Goal: Feedback & Contribution: Leave review/rating

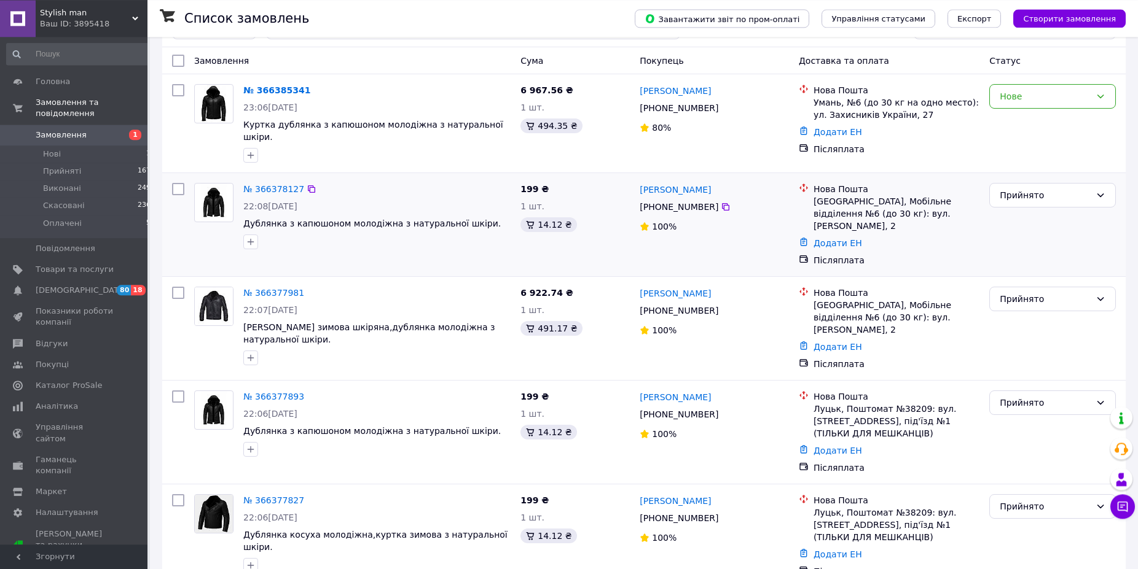
scroll to position [125, 0]
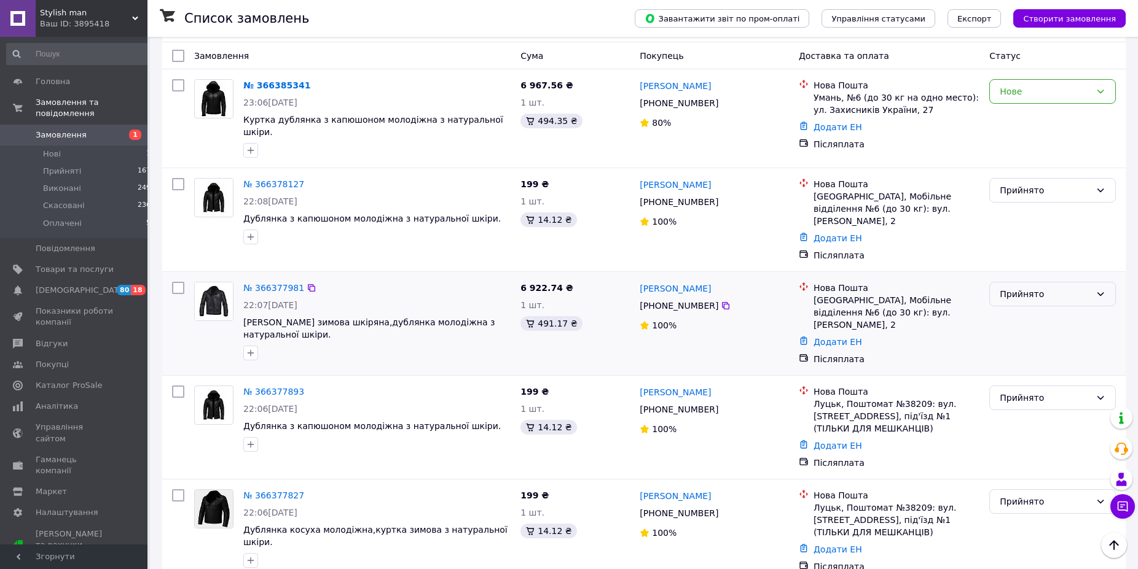
click at [1055, 288] on div "Прийнято" at bounding box center [1045, 295] width 91 height 14
click at [1022, 313] on li "Скасовано" at bounding box center [1052, 311] width 125 height 22
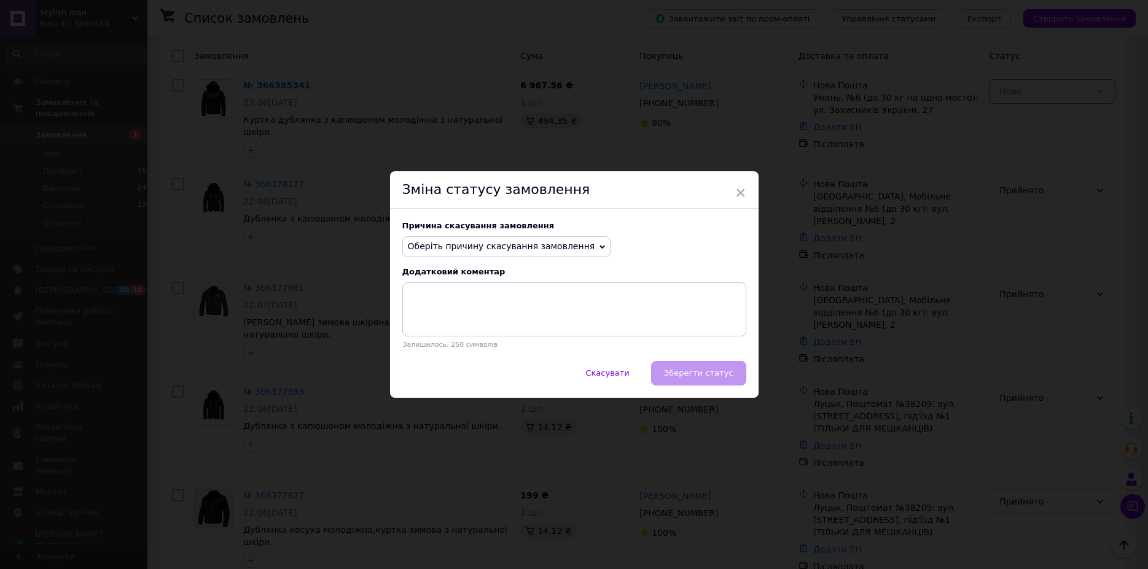
click at [570, 245] on span "Оберіть причину скасування замовлення" at bounding box center [506, 247] width 209 height 21
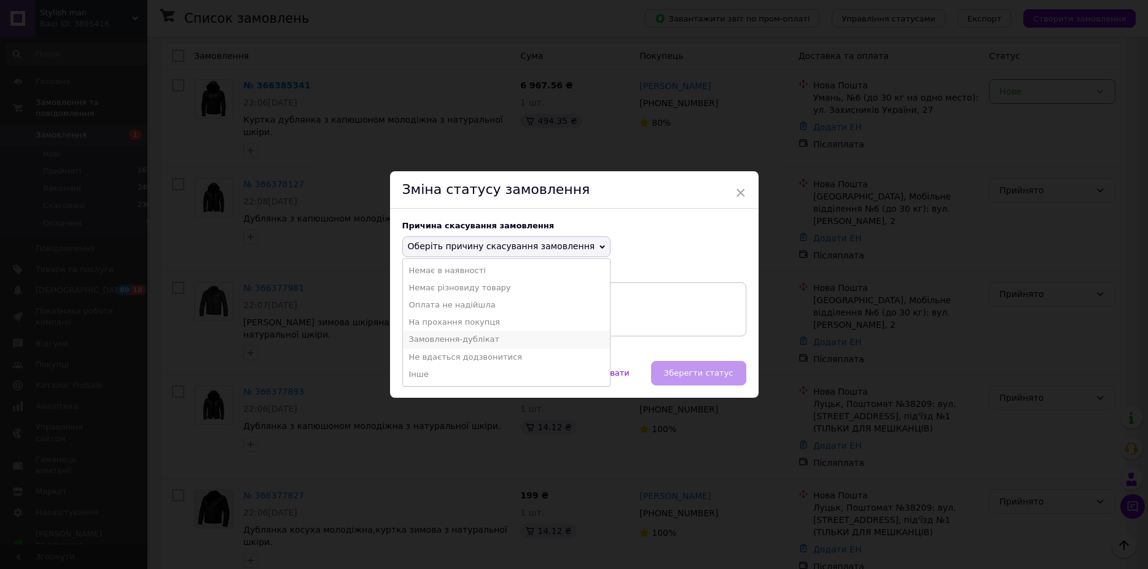
click at [444, 338] on li "Замовлення-дублікат" at bounding box center [507, 339] width 208 height 17
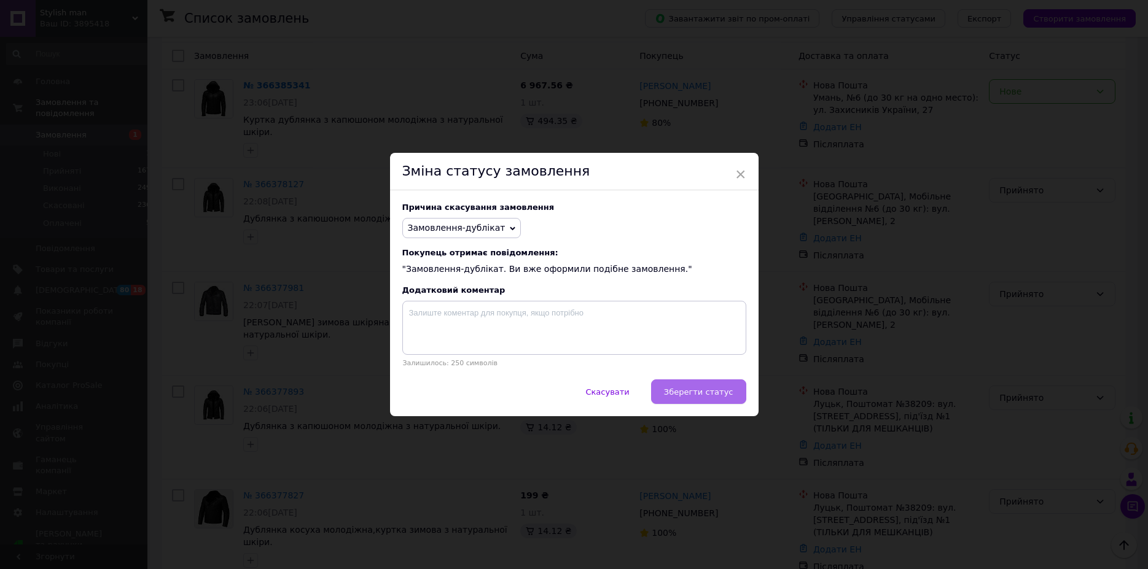
click at [713, 389] on span "Зберегти статус" at bounding box center [698, 392] width 69 height 9
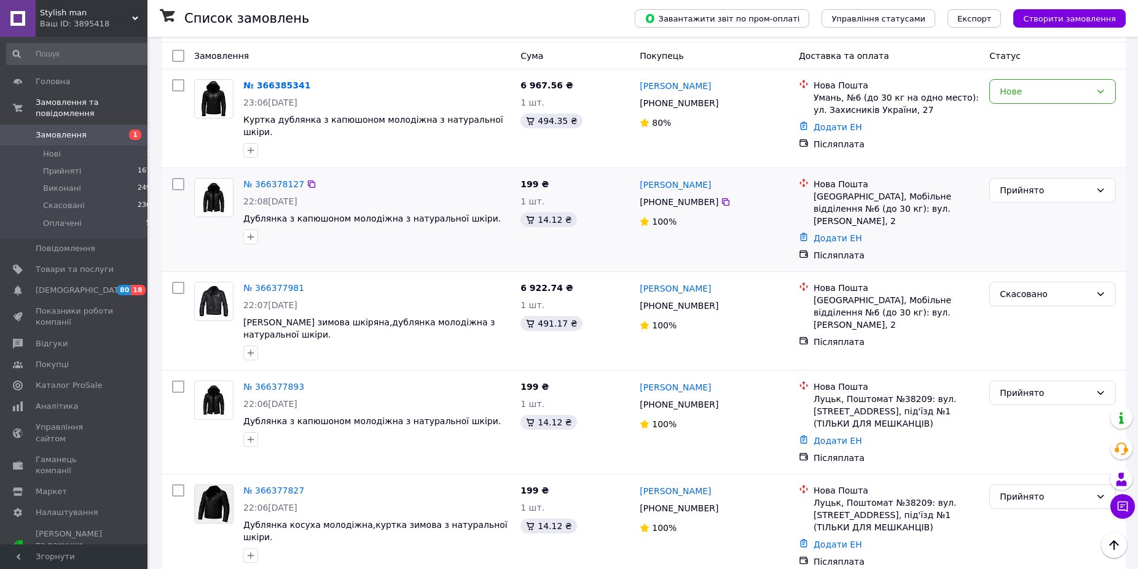
scroll to position [0, 0]
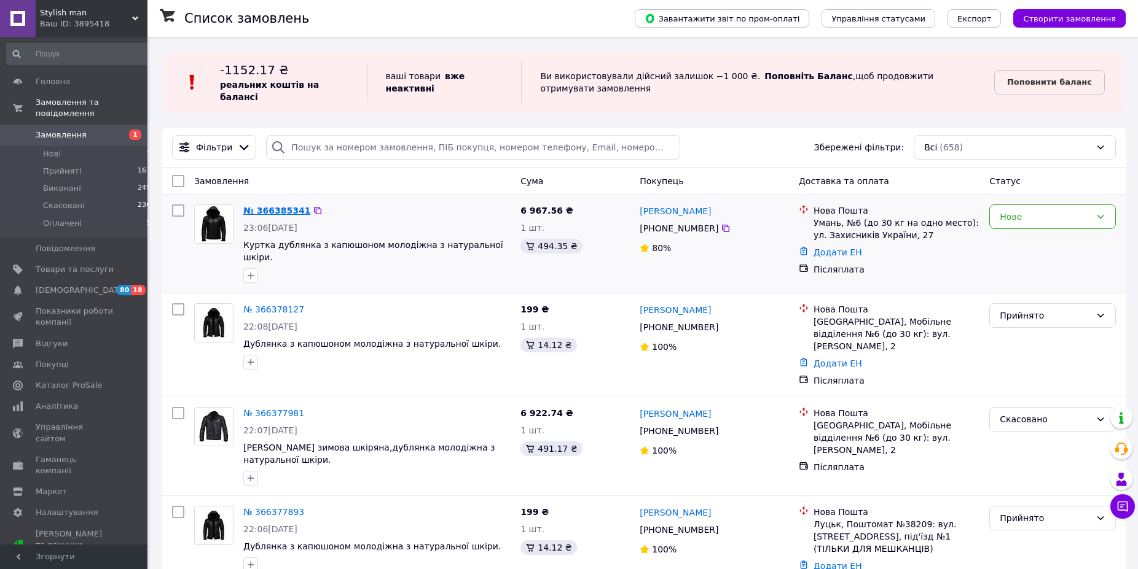
click at [273, 206] on link "№ 366385341" at bounding box center [276, 211] width 67 height 10
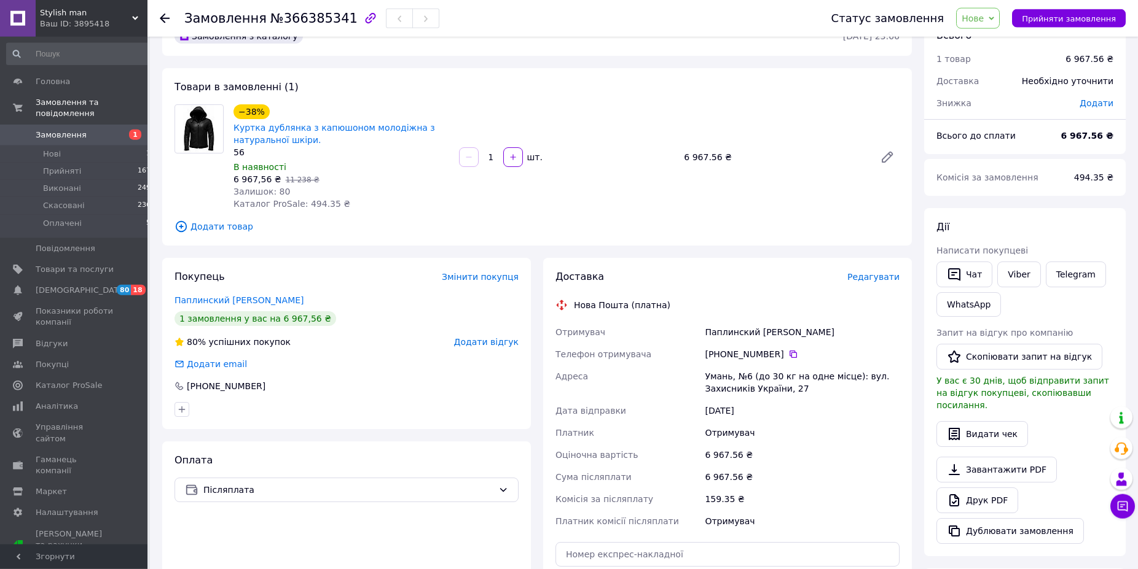
scroll to position [63, 0]
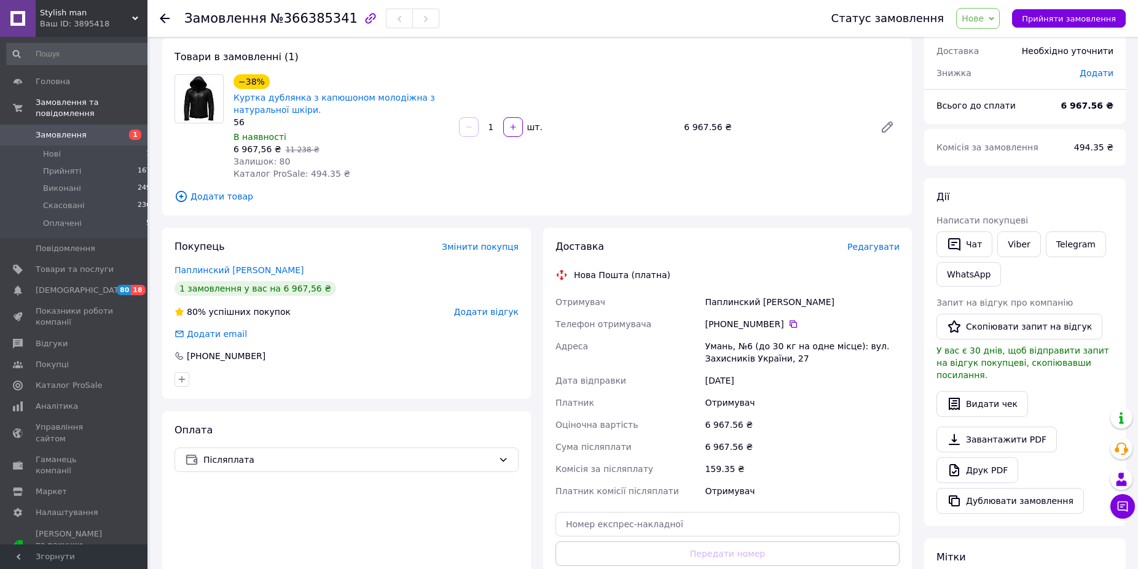
click at [483, 311] on span "Додати відгук" at bounding box center [486, 312] width 65 height 10
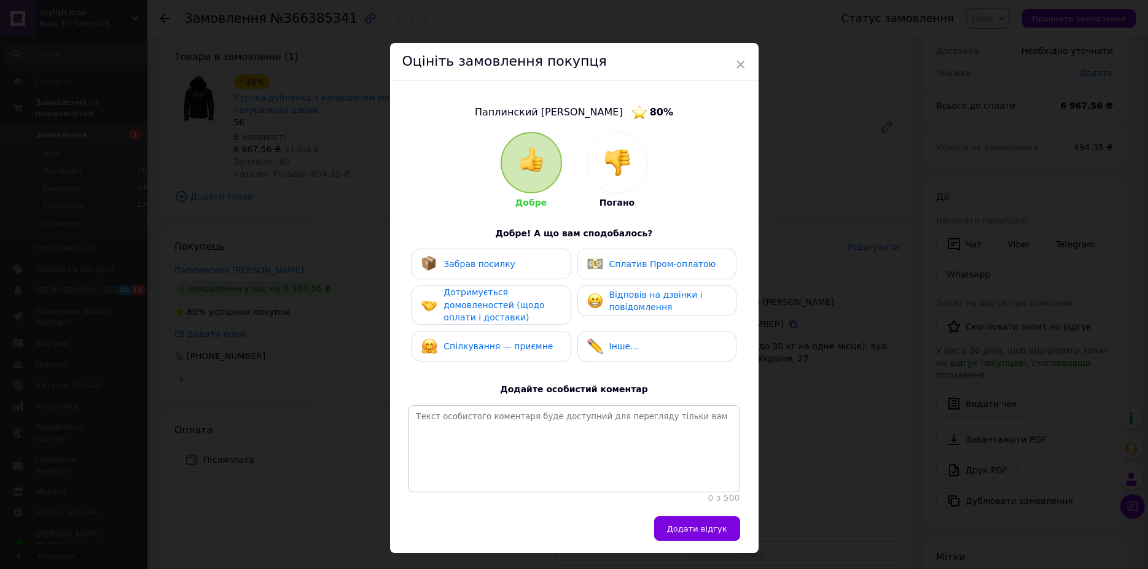
click at [610, 169] on img at bounding box center [617, 162] width 27 height 27
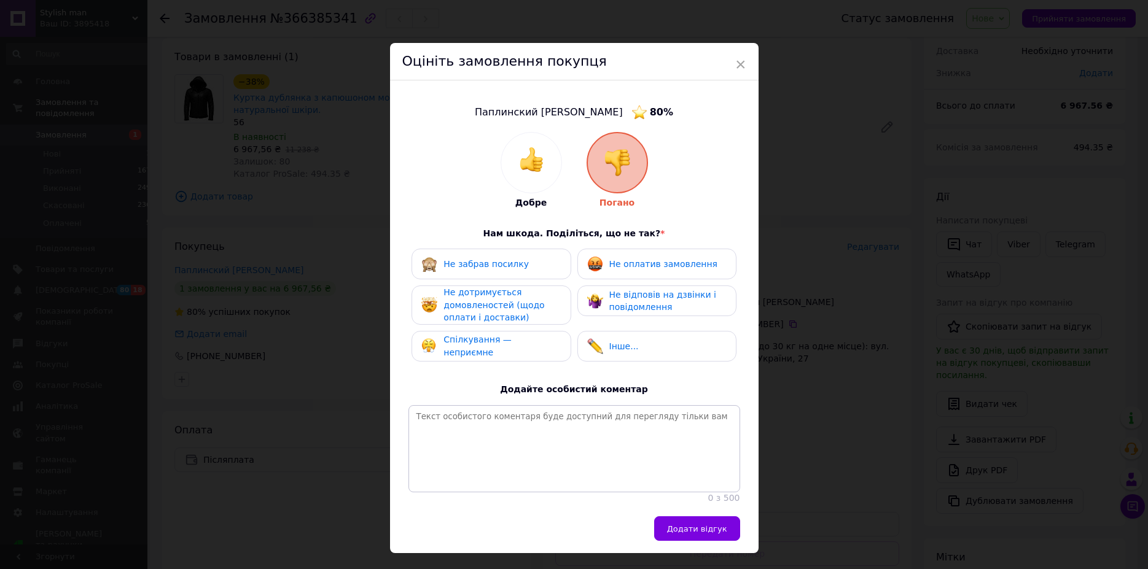
click at [474, 296] on span "Не дотримується домовленостей (щодо оплати і доставки)" at bounding box center [494, 305] width 101 height 35
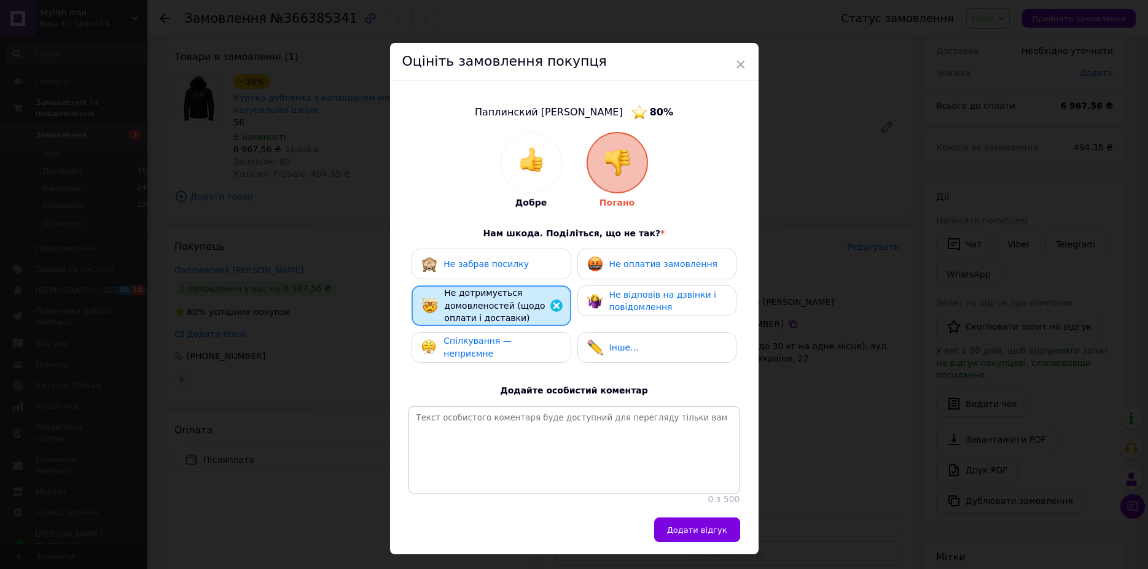
click at [475, 345] on span "Спілкування — неприємне" at bounding box center [478, 347] width 68 height 23
click at [656, 300] on span "Не відповів на дзвінки і повідомлення" at bounding box center [662, 301] width 107 height 23
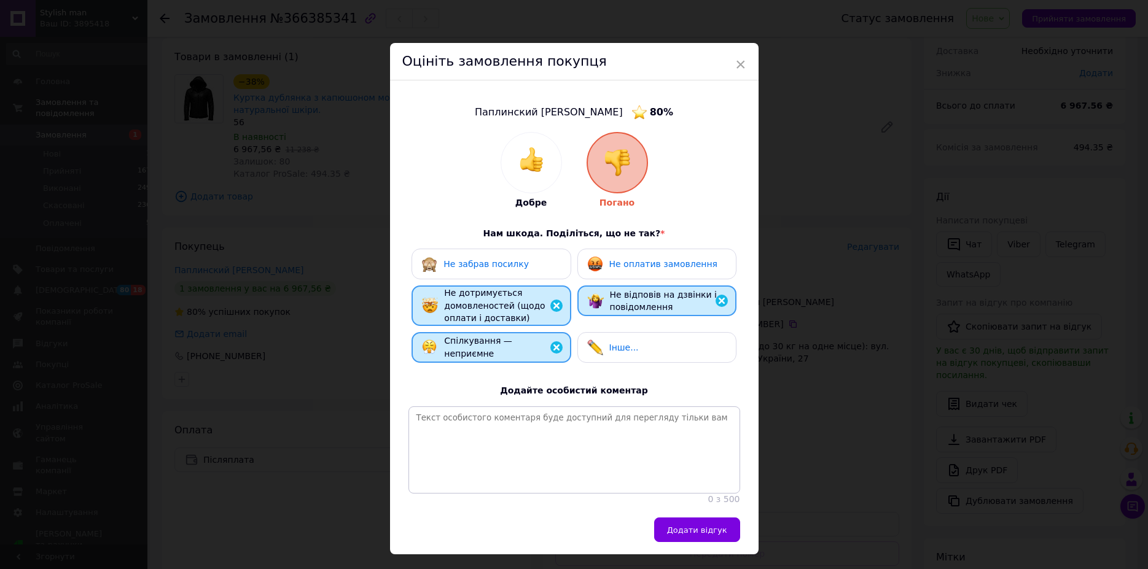
click at [656, 264] on span "Не оплатив замовлення" at bounding box center [663, 264] width 108 height 10
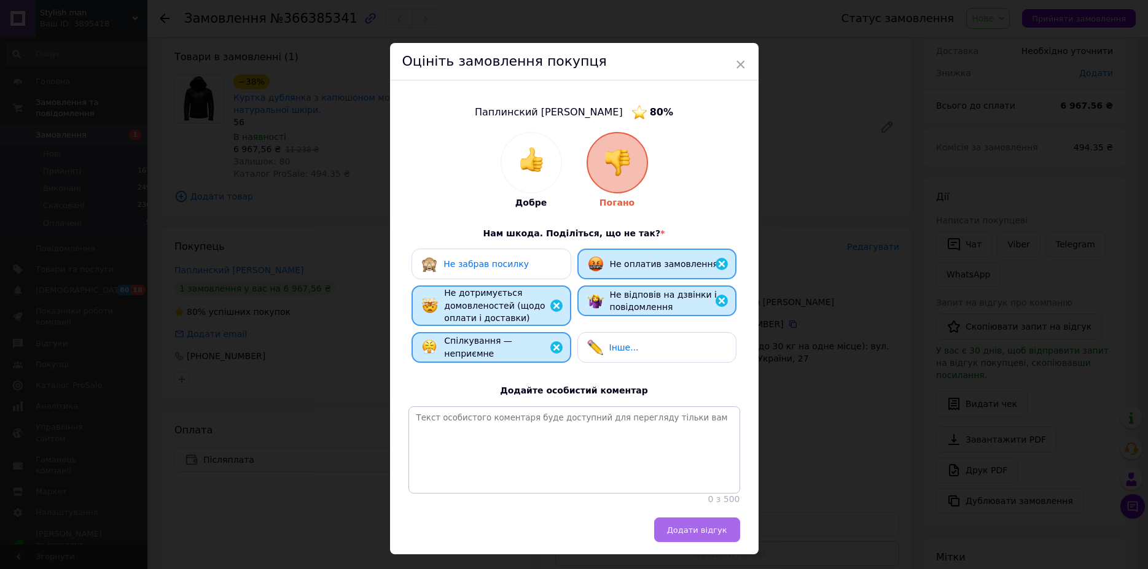
click at [692, 535] on span "Додати відгук" at bounding box center [697, 530] width 60 height 9
